Goal: Information Seeking & Learning: Learn about a topic

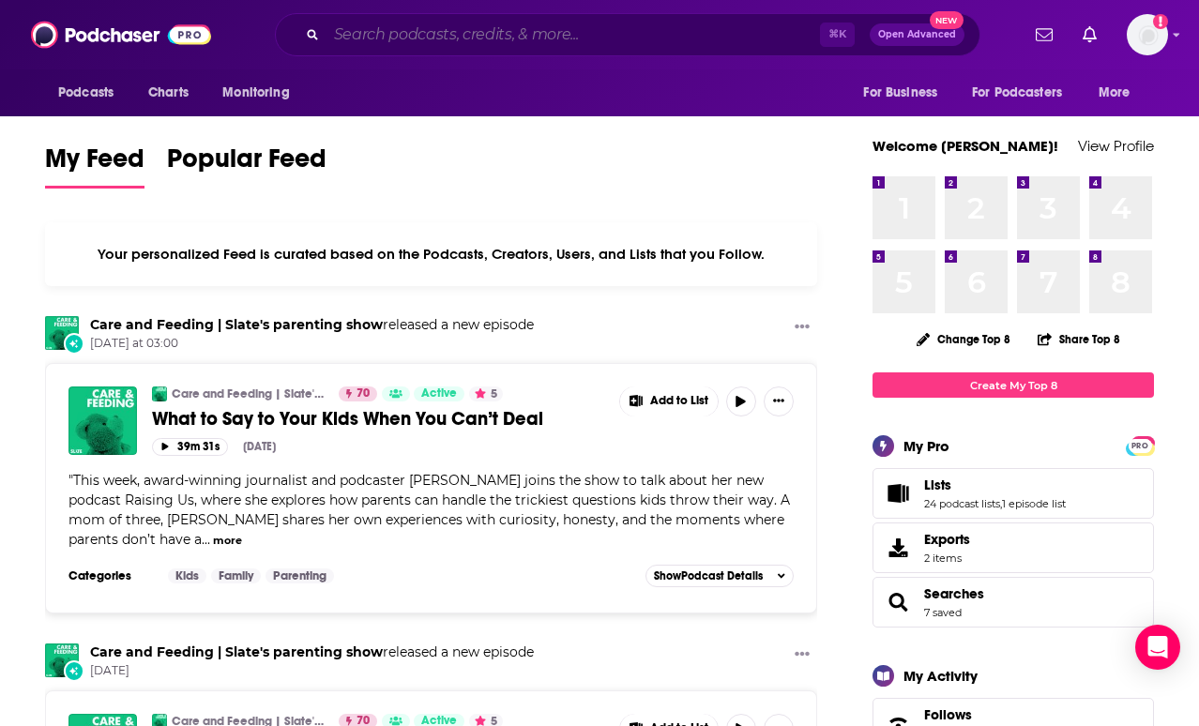
click at [635, 29] on input "Search podcasts, credits, & more..." at bounding box center [572, 35] width 493 height 30
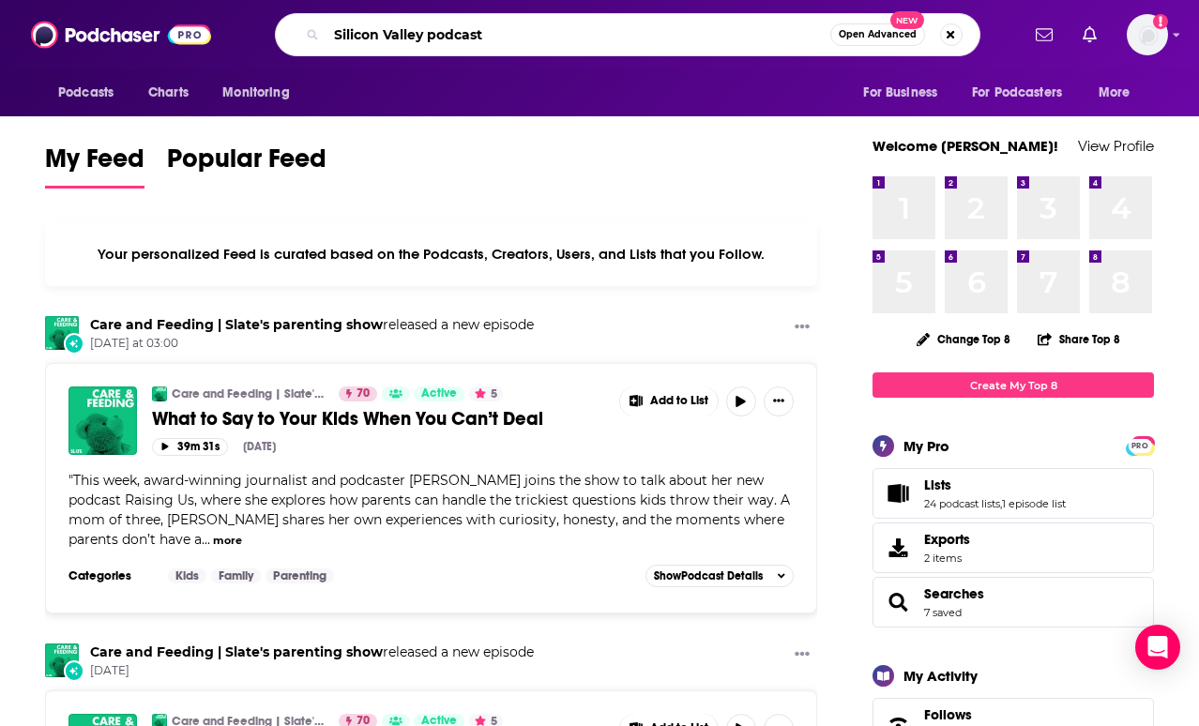
type input "Silicon Valley podcast"
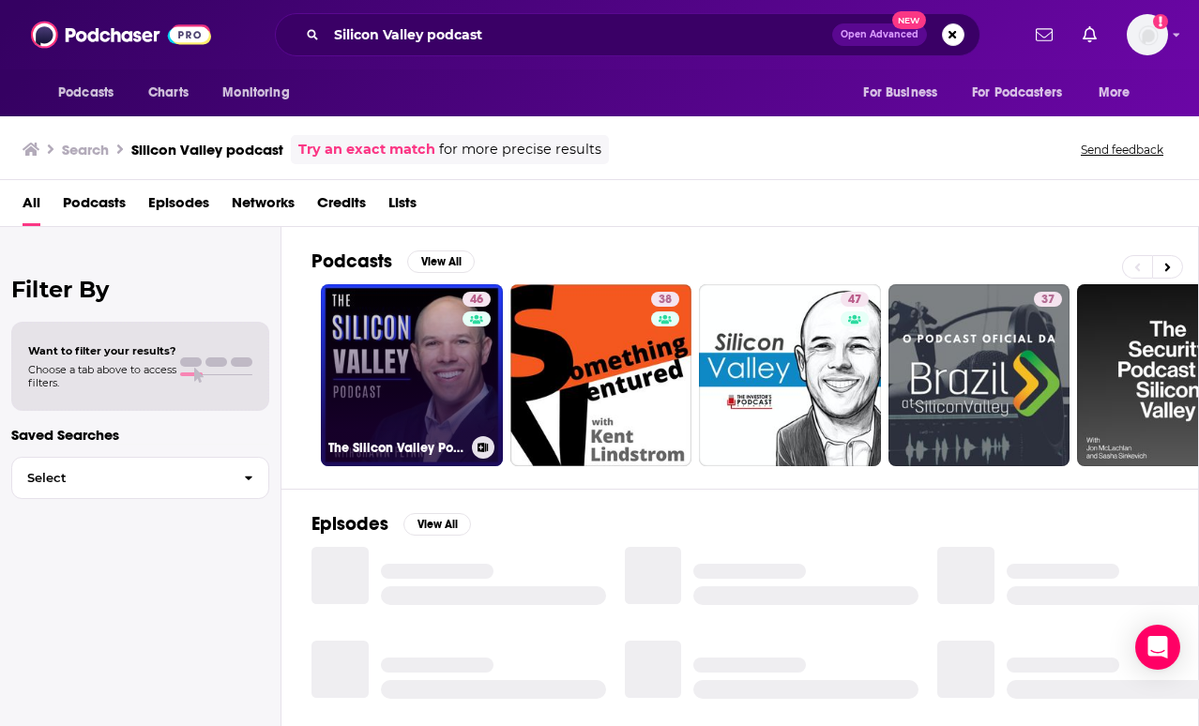
click at [371, 396] on link "46 The Silicon Valley Podcast" at bounding box center [412, 375] width 182 height 182
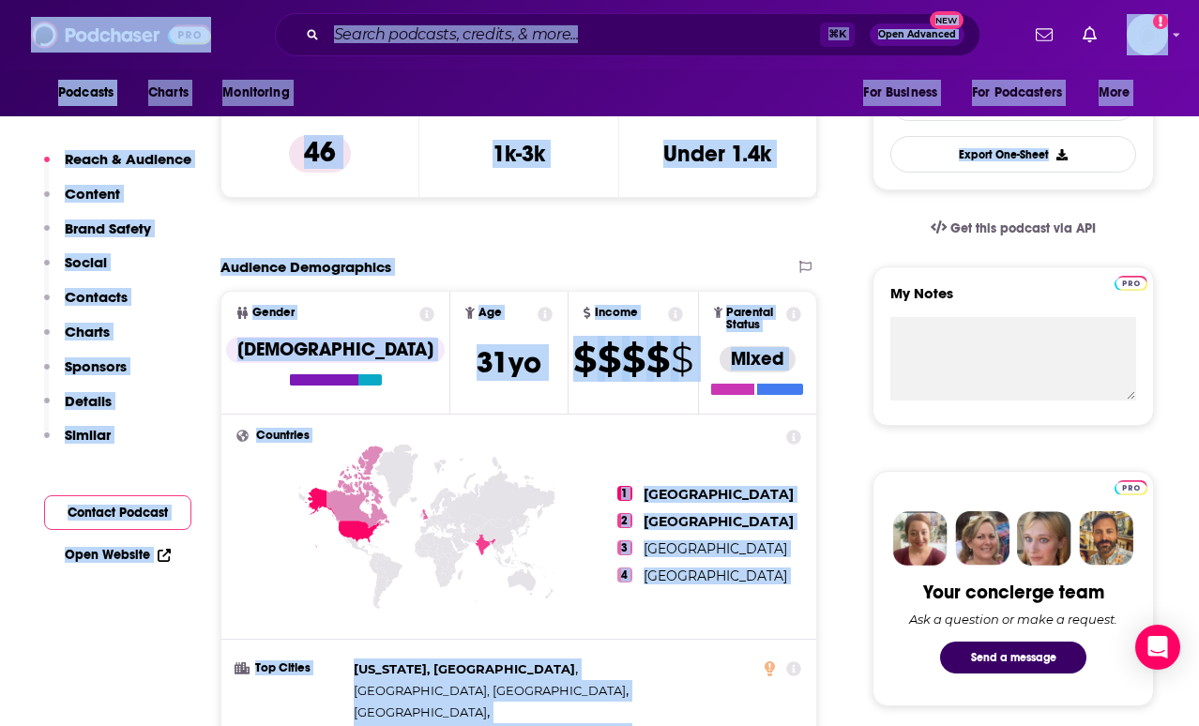
drag, startPoint x: 1185, startPoint y: 691, endPoint x: 1144, endPoint y: 736, distance: 60.4
